Goal: Communication & Community: Participate in discussion

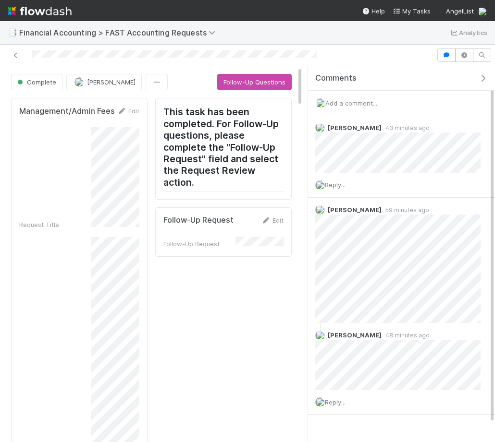
click at [354, 102] on span "Add a comment..." at bounding box center [351, 103] width 52 height 8
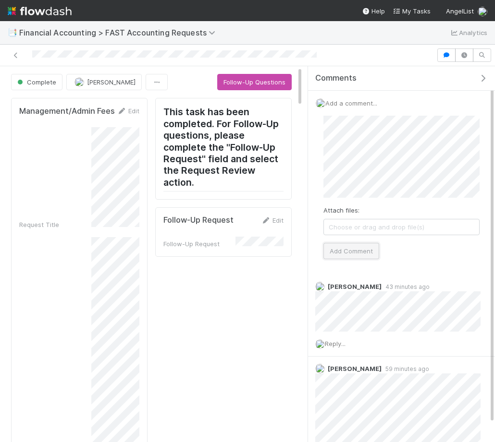
click at [338, 257] on button "Add Comment" at bounding box center [351, 251] width 56 height 16
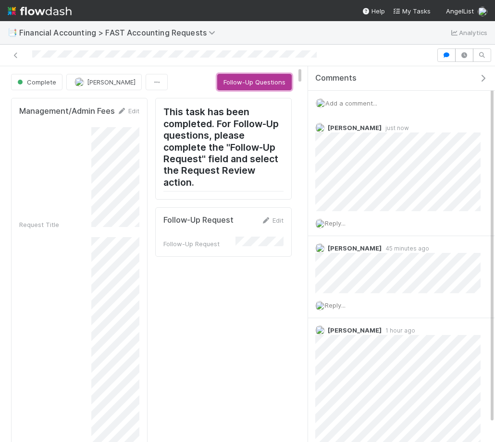
click at [255, 77] on button "Follow-Up Questions" at bounding box center [254, 82] width 74 height 16
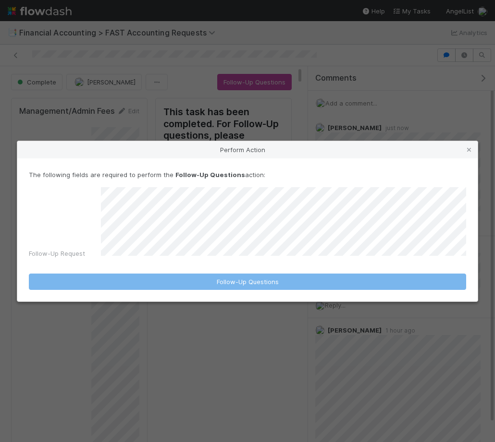
scroll to position [376, 0]
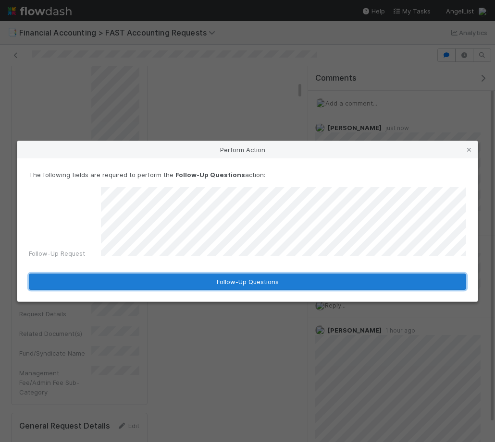
click at [279, 279] on button "Follow-Up Questions" at bounding box center [247, 282] width 437 height 16
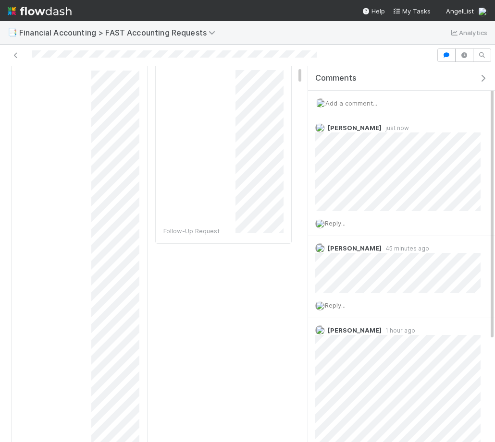
scroll to position [0, 0]
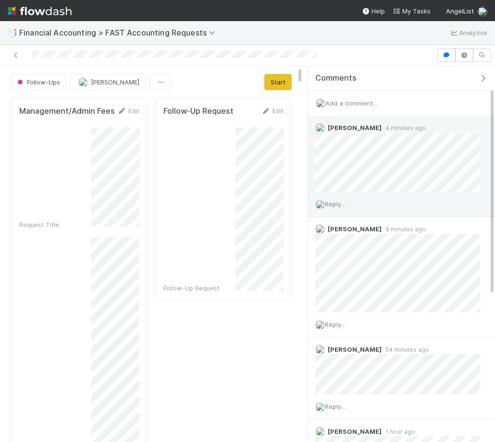
click at [337, 205] on span "Reply..." at bounding box center [335, 204] width 21 height 8
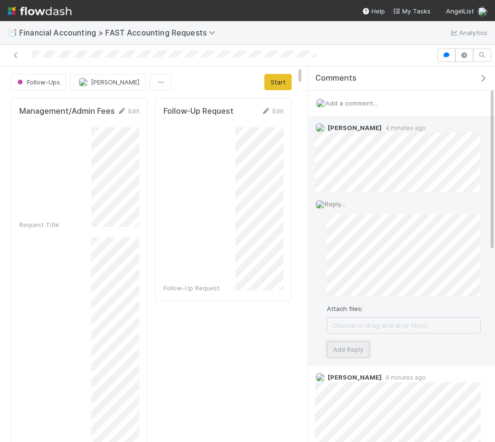
click at [356, 356] on button "Add Reply" at bounding box center [348, 349] width 43 height 16
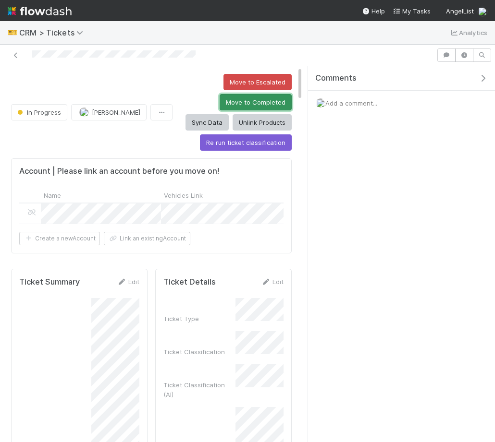
click at [219, 97] on button "Move to Completed" at bounding box center [255, 102] width 72 height 16
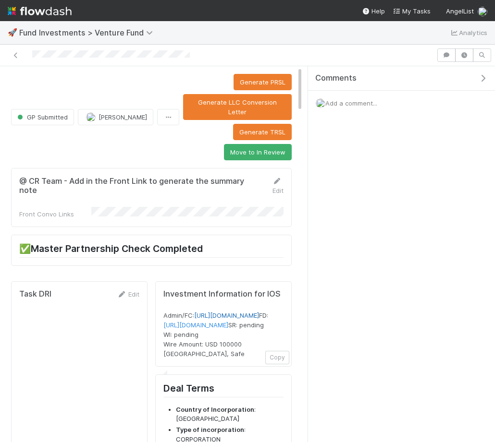
click at [219, 312] on link "[URL][DOMAIN_NAME]" at bounding box center [226, 316] width 65 height 8
